Goal: Task Accomplishment & Management: Manage account settings

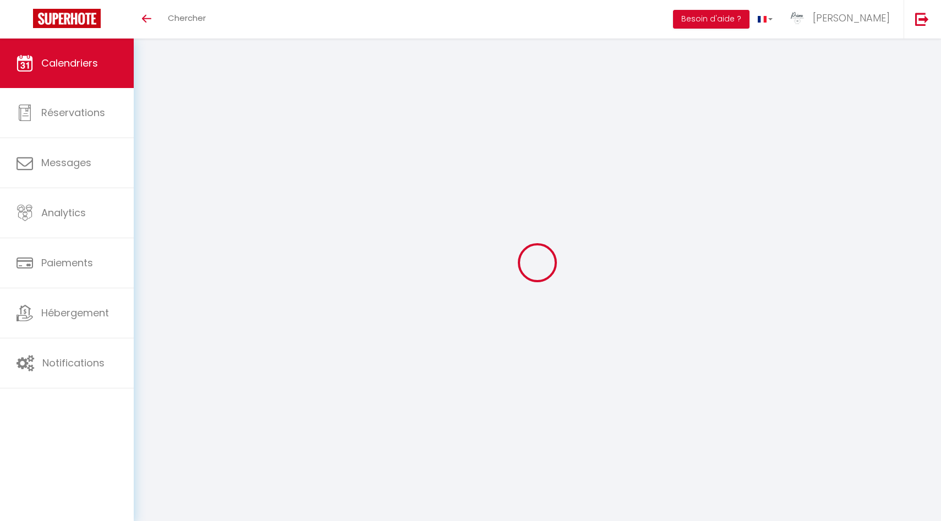
select select
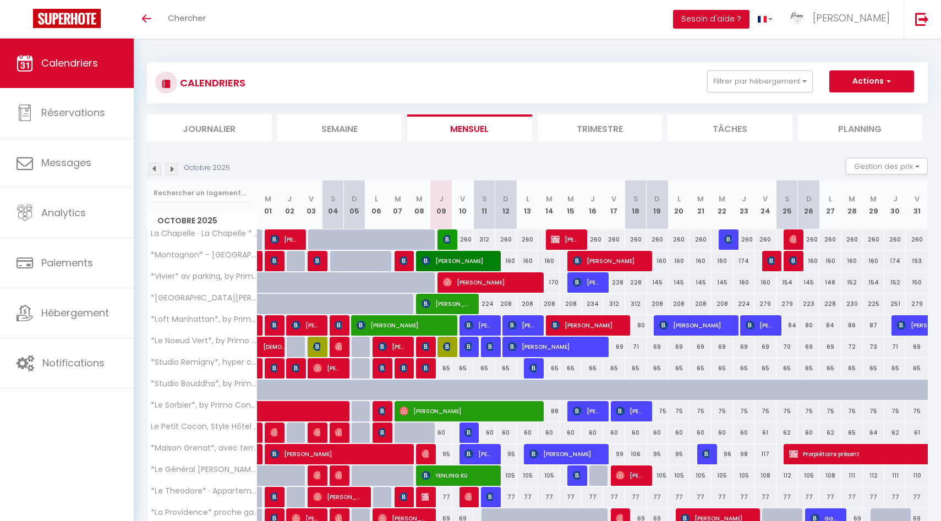
select select
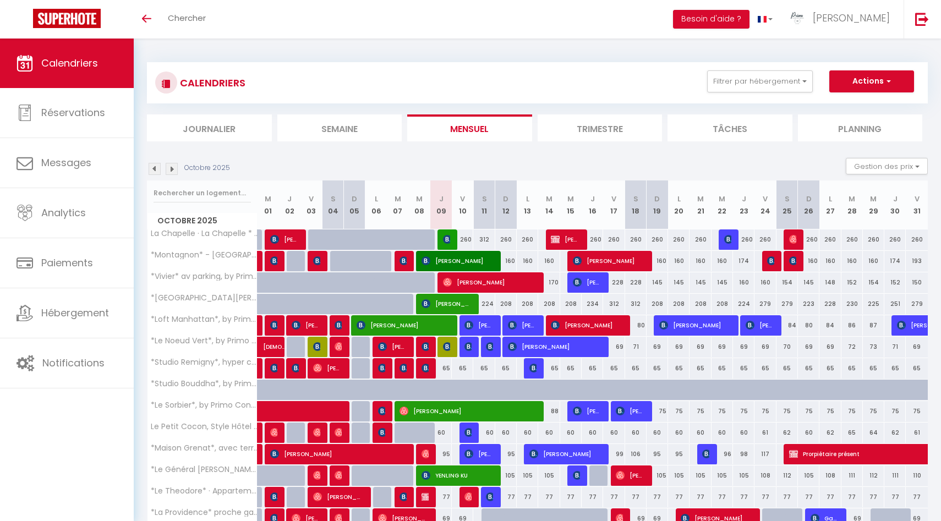
select select
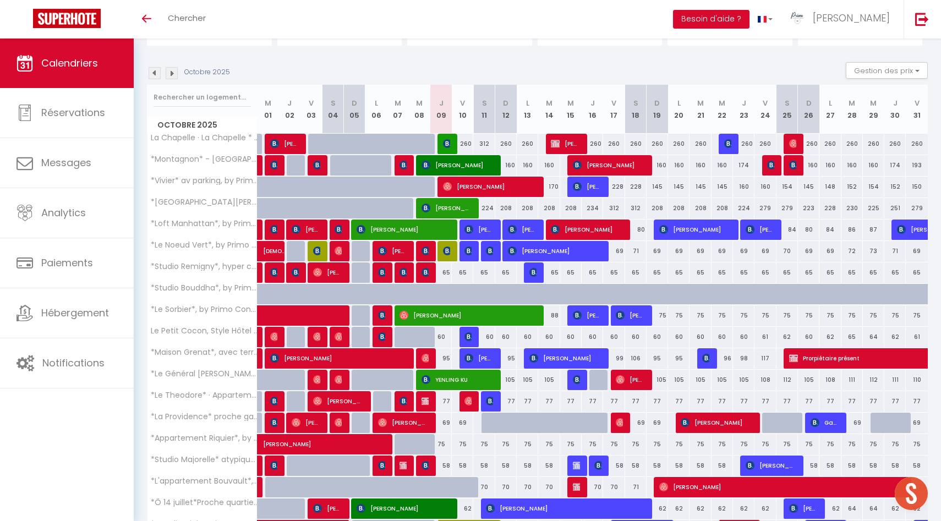
scroll to position [210, 0]
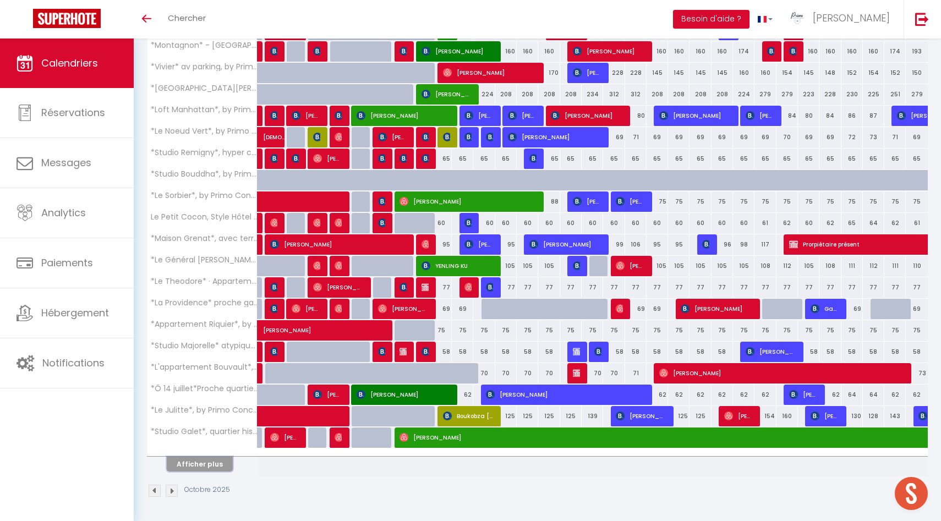
click at [203, 466] on button "Afficher plus" at bounding box center [200, 464] width 66 height 15
select select
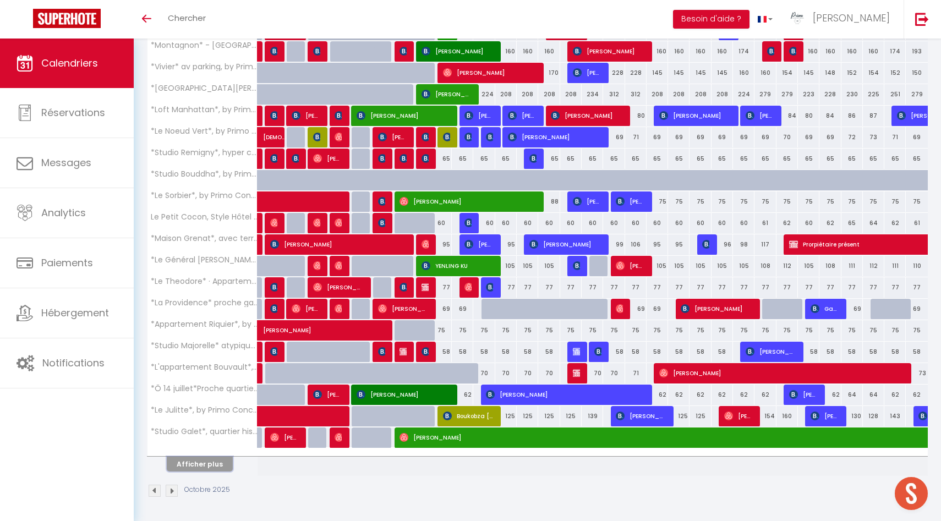
select select
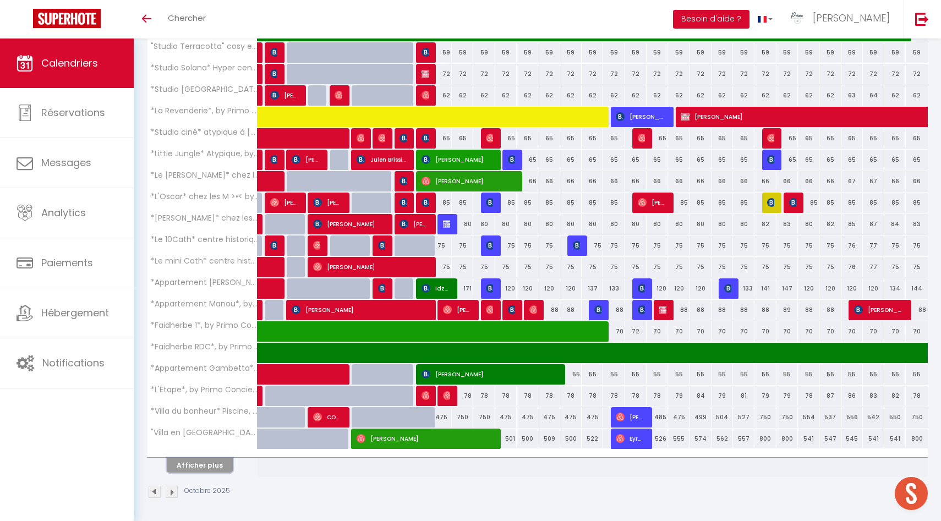
scroll to position [639, 0]
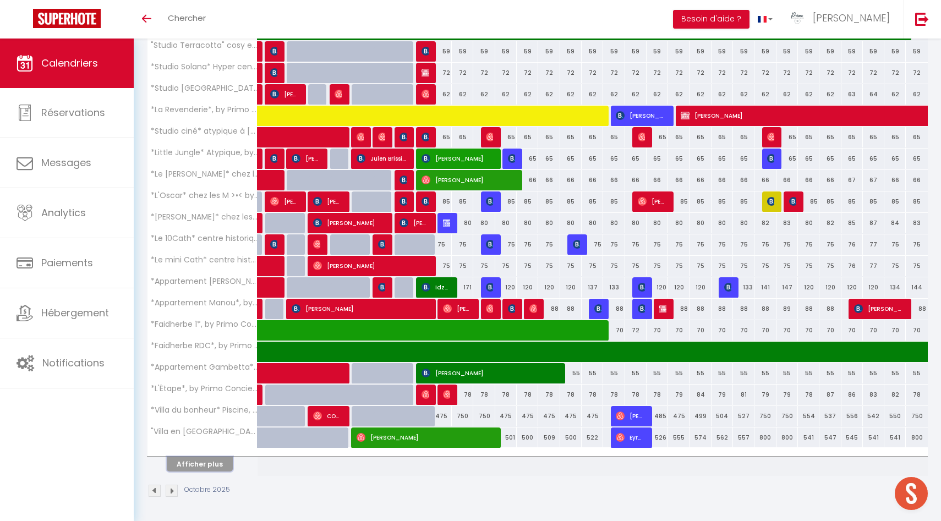
click at [210, 460] on button "Afficher plus" at bounding box center [200, 464] width 66 height 15
select select
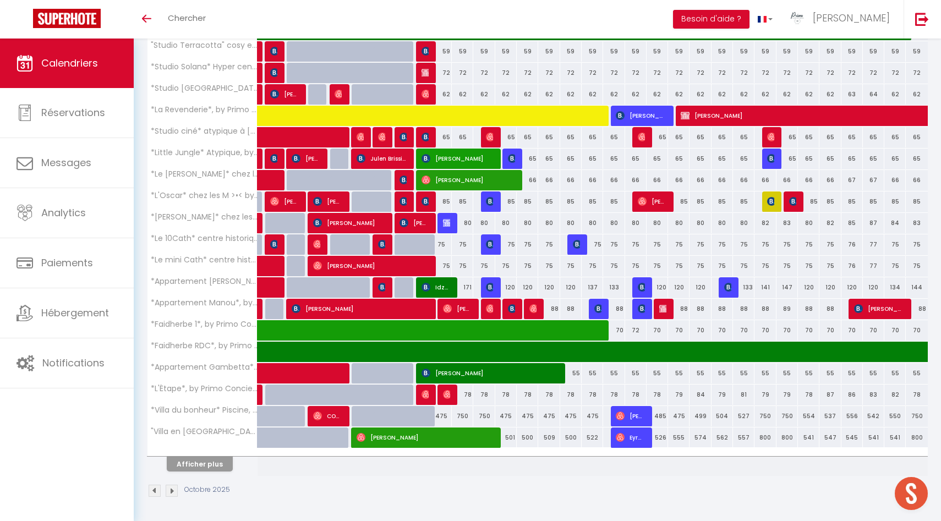
select select
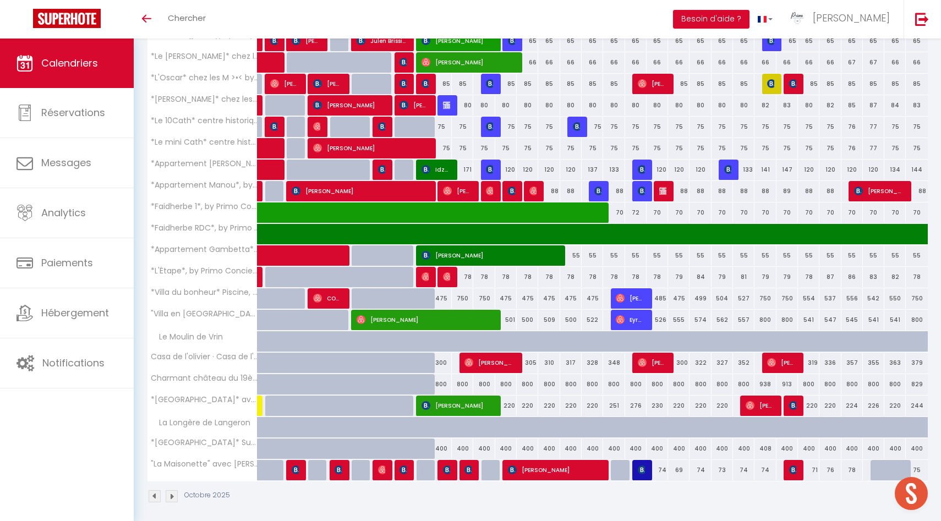
scroll to position [762, 0]
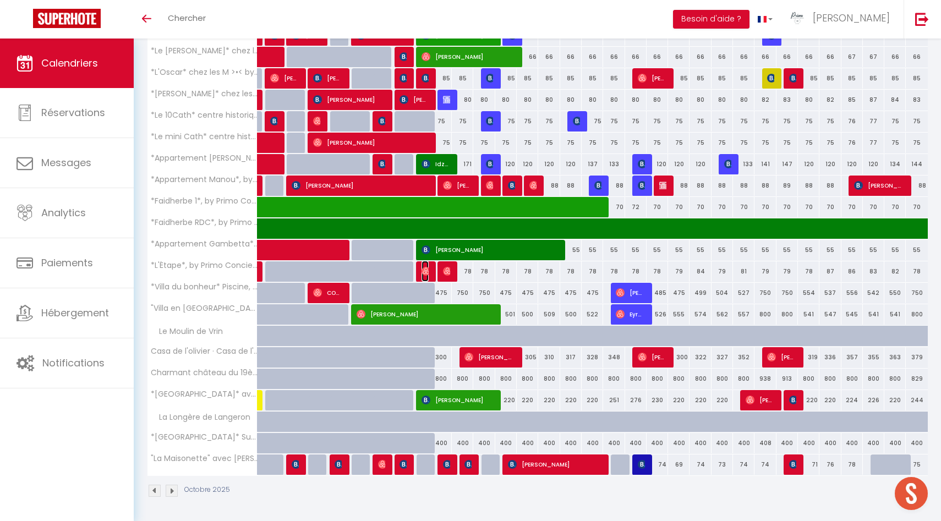
click at [425, 271] on img at bounding box center [426, 271] width 9 height 9
select select "OK"
select select "0"
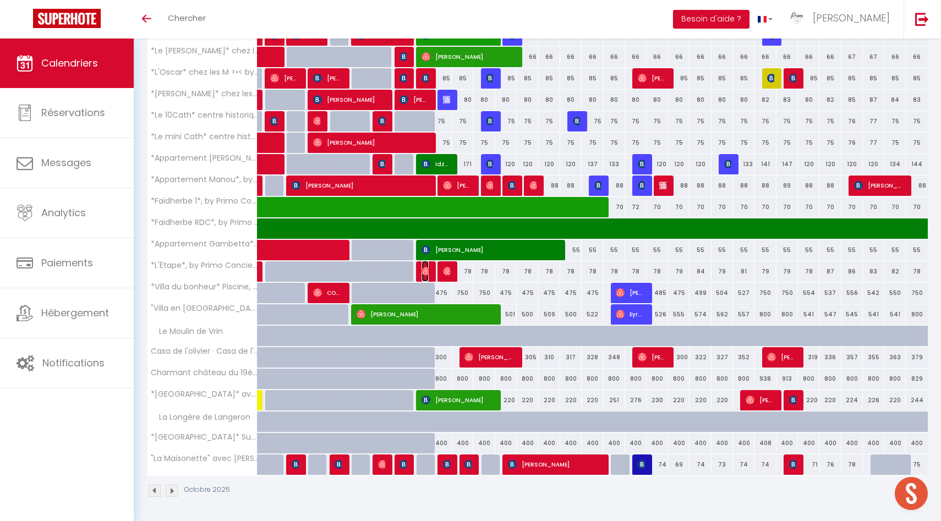
select select "1"
select select
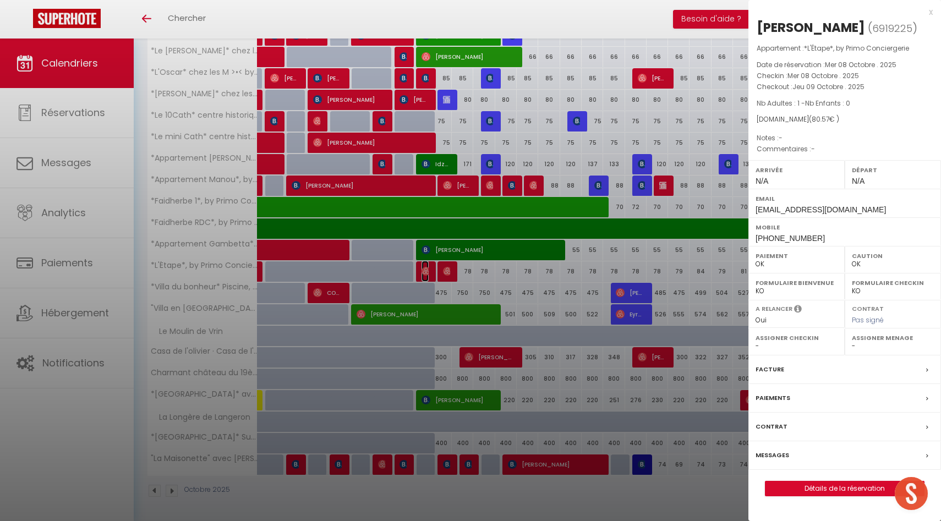
select select "49559"
click at [425, 271] on div at bounding box center [470, 260] width 941 height 521
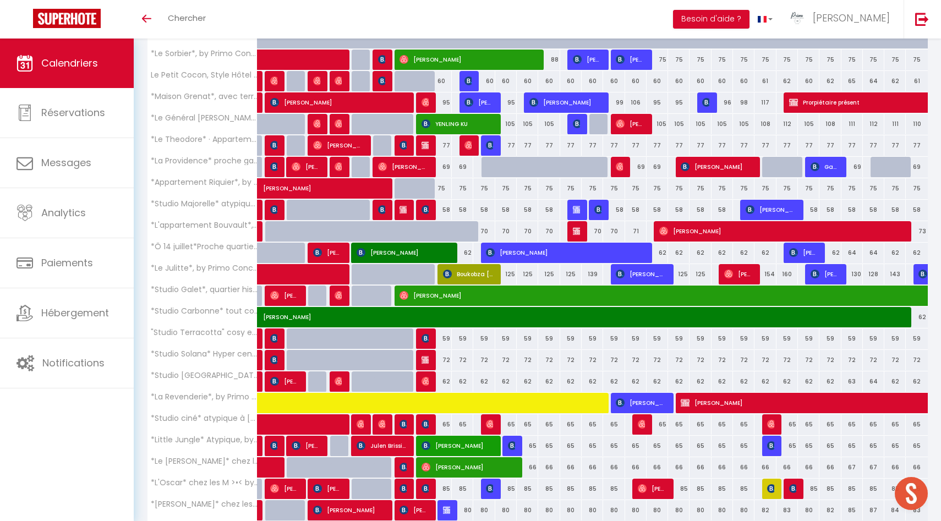
scroll to position [351, 0]
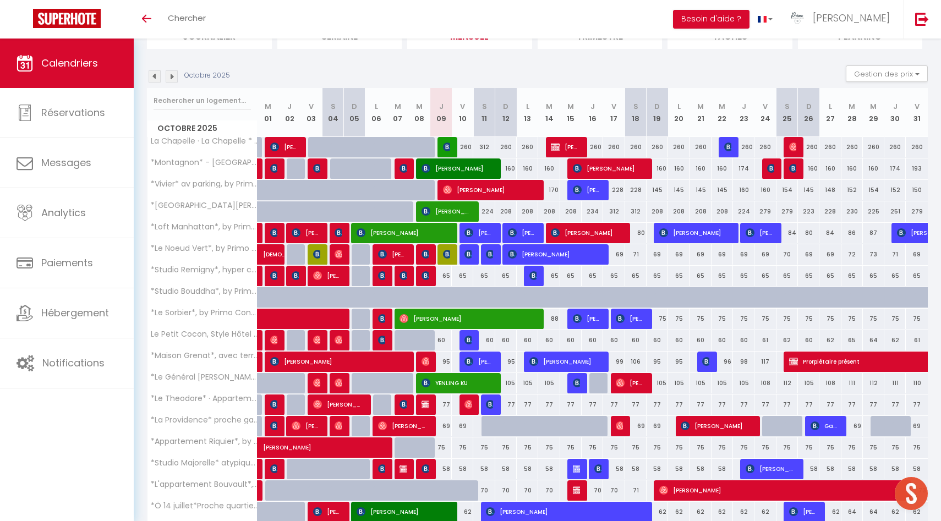
click at [171, 75] on img at bounding box center [172, 76] width 12 height 12
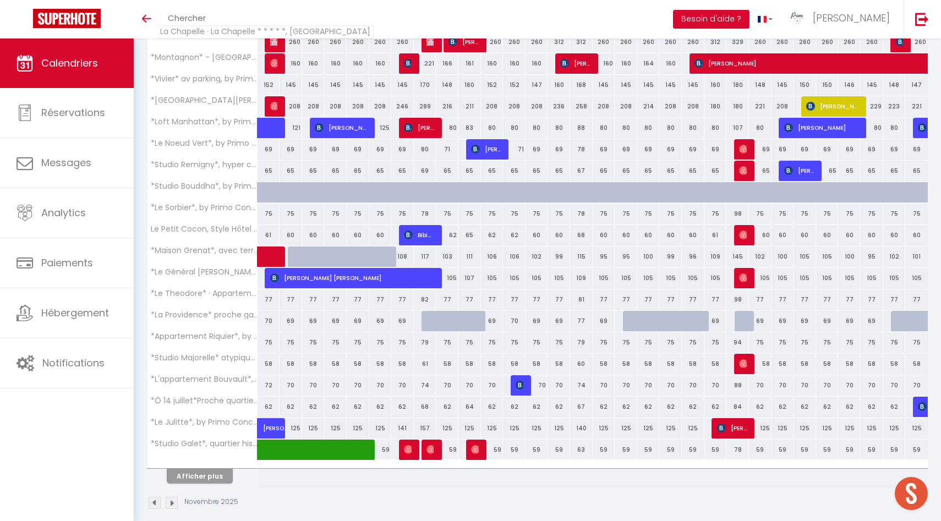
scroll to position [210, 0]
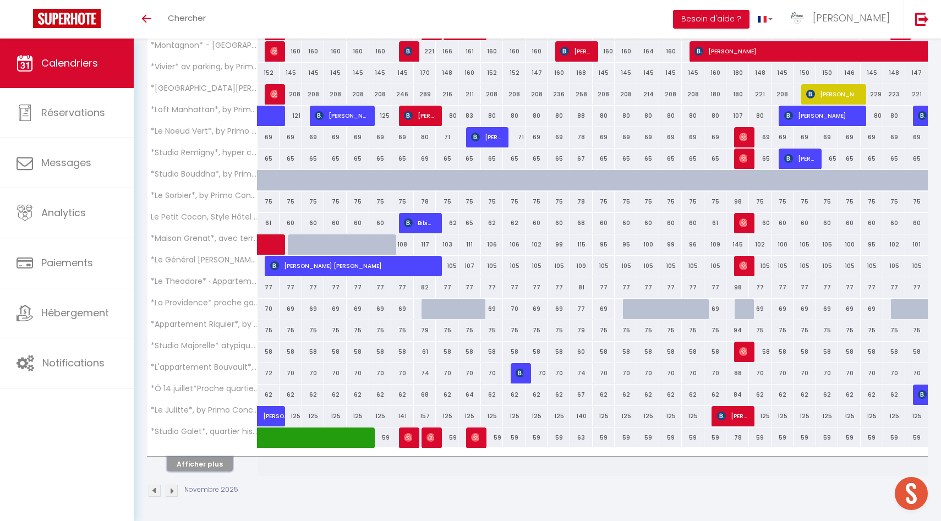
click at [214, 470] on button "Afficher plus" at bounding box center [200, 464] width 66 height 15
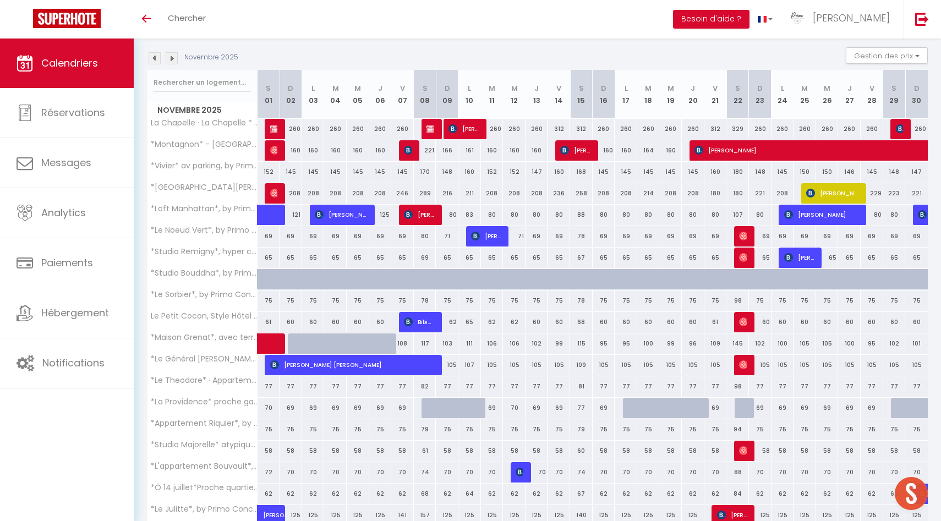
scroll to position [110, 0]
click at [156, 58] on img at bounding box center [155, 59] width 12 height 12
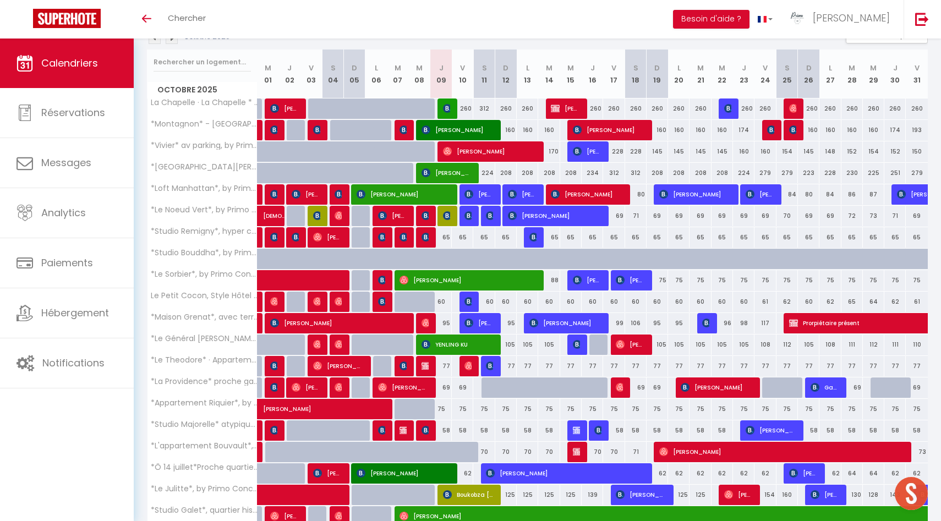
scroll to position [210, 0]
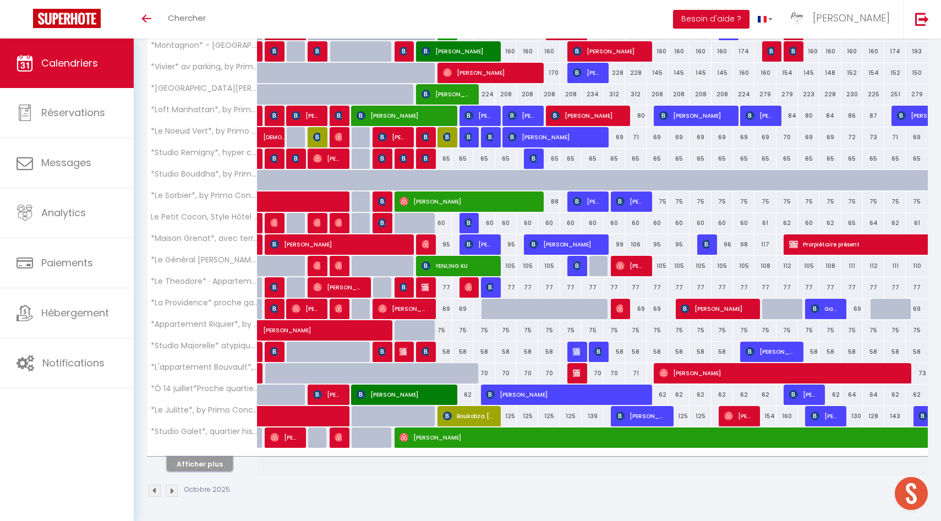
click at [207, 467] on button "Afficher plus" at bounding box center [200, 464] width 66 height 15
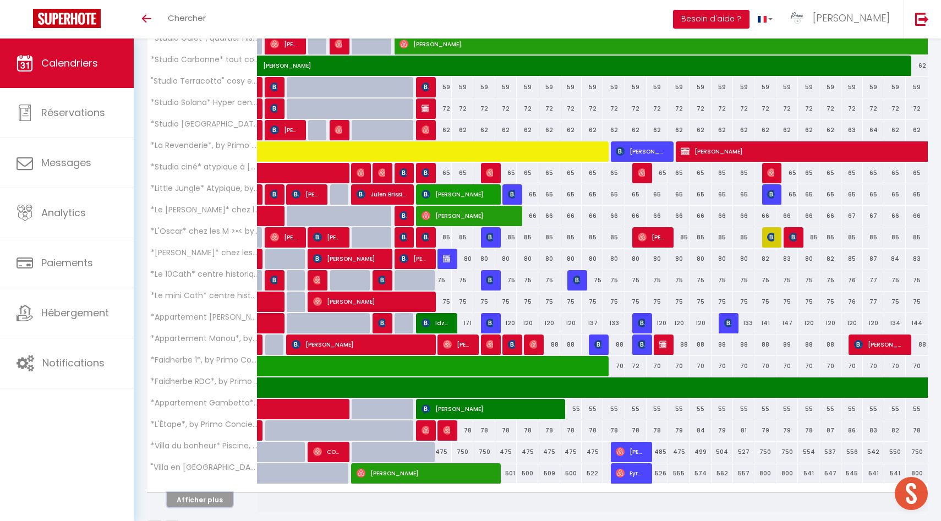
scroll to position [639, 0]
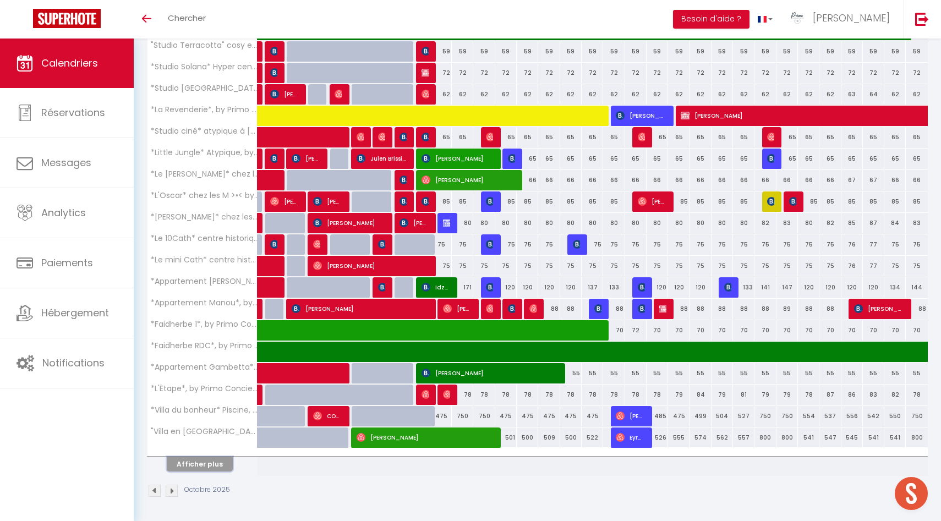
click at [210, 467] on button "Afficher plus" at bounding box center [200, 464] width 66 height 15
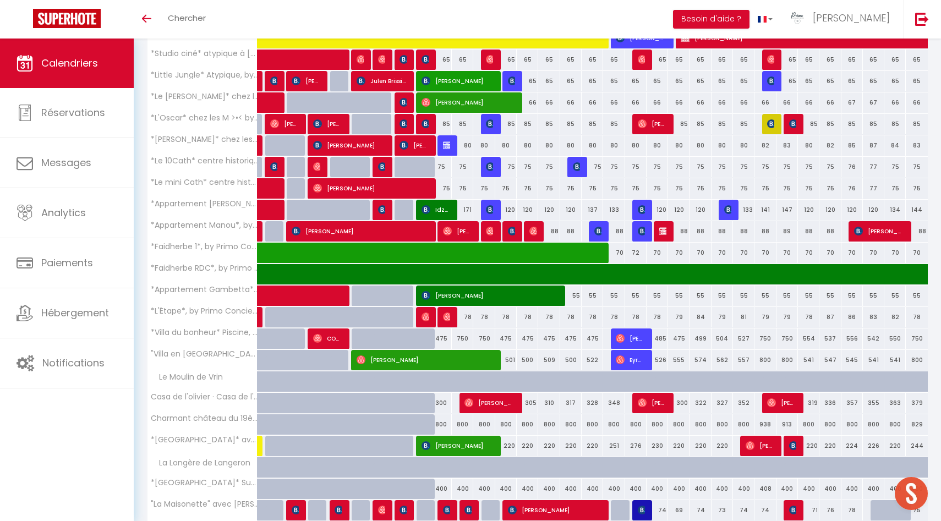
scroll to position [762, 0]
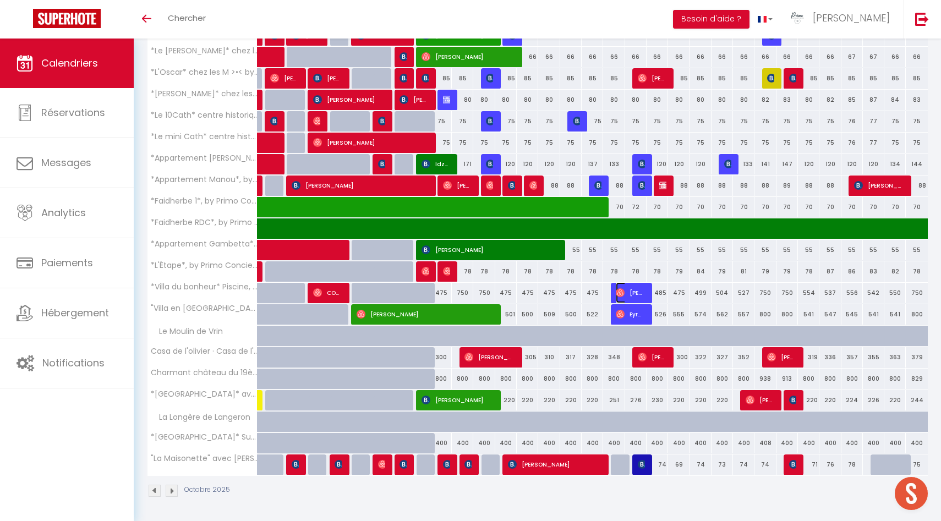
click at [622, 294] on img at bounding box center [620, 292] width 9 height 9
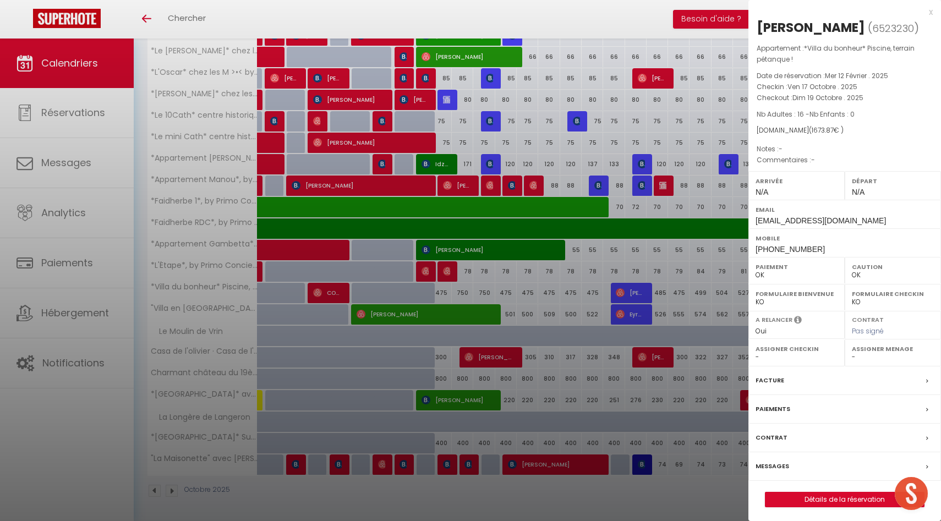
click at [867, 357] on select "- [PERSON_NAME] [PERSON_NAME] [PERSON_NAME] [PERSON_NAME] [PERSON_NAME] [PERSON…" at bounding box center [893, 357] width 82 height 10
select select "49559"
click at [852, 352] on select "- [PERSON_NAME] [PERSON_NAME] [PERSON_NAME] [PERSON_NAME] [PERSON_NAME] [PERSON…" at bounding box center [893, 357] width 82 height 10
click at [659, 292] on div at bounding box center [470, 260] width 941 height 521
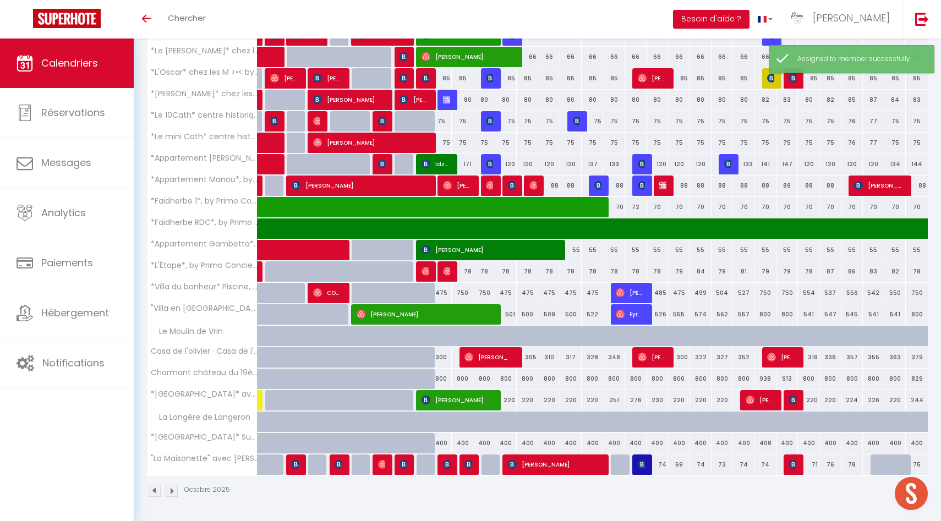
click at [657, 290] on div "485" at bounding box center [657, 293] width 21 height 20
type input "485"
type input "Dim 19 Octobre 2025"
type input "Lun 20 Octobre 2025"
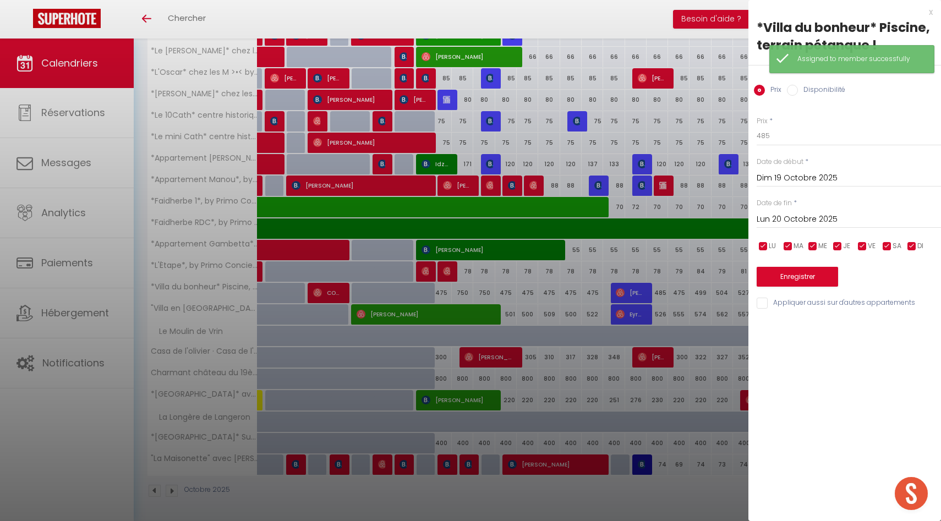
click at [792, 88] on input "Disponibilité" at bounding box center [792, 90] width 11 height 11
radio input "true"
radio input "false"
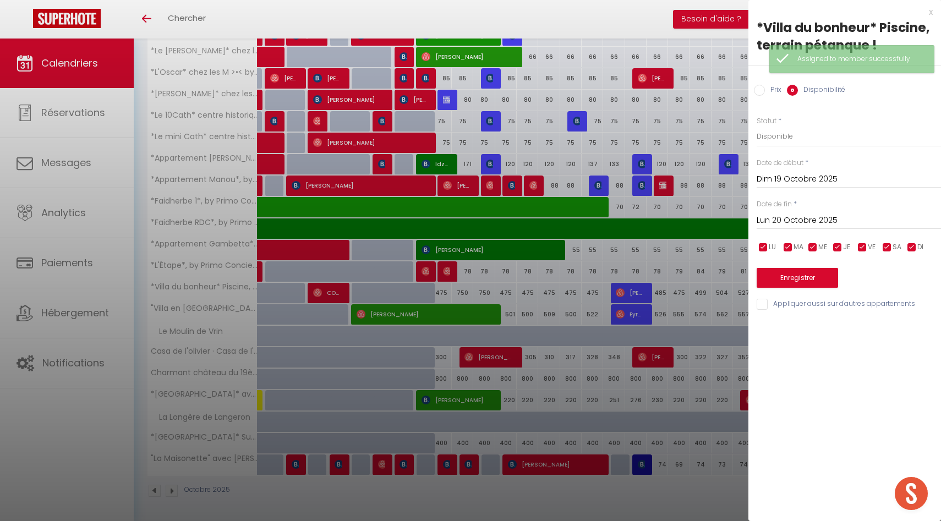
click at [796, 223] on input "Lun 20 Octobre 2025" at bounding box center [849, 221] width 184 height 14
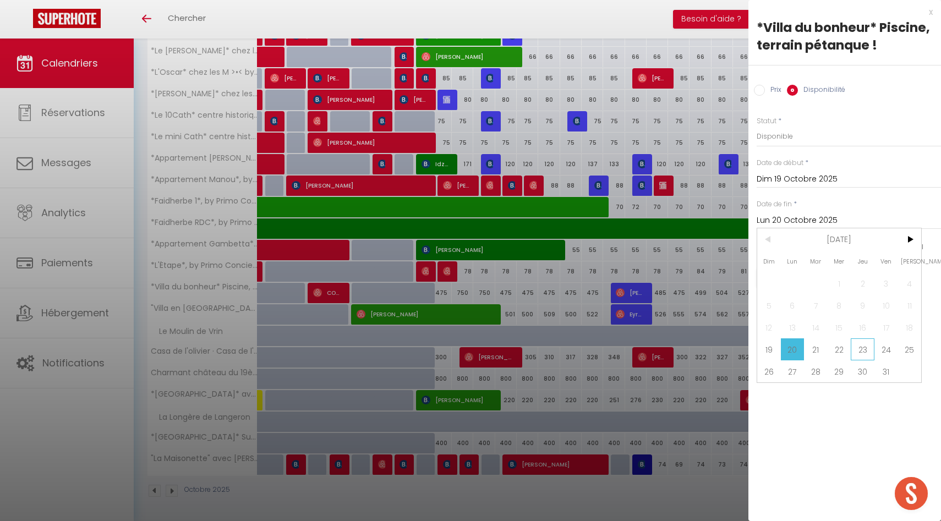
click at [858, 348] on span "23" at bounding box center [863, 349] width 24 height 22
type input "Jeu 23 Octobre 2025"
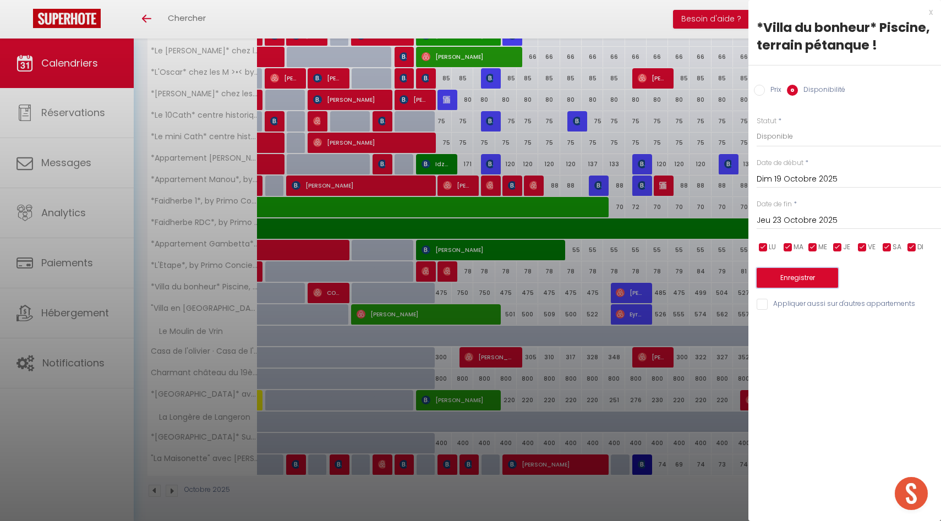
click at [816, 276] on button "Enregistrer" at bounding box center [797, 278] width 81 height 20
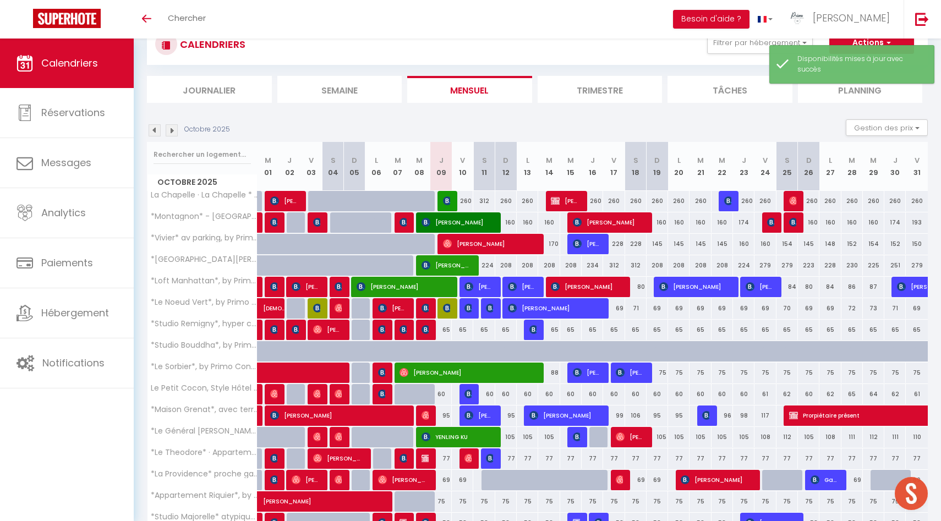
scroll to position [210, 0]
